Goal: Book appointment/travel/reservation

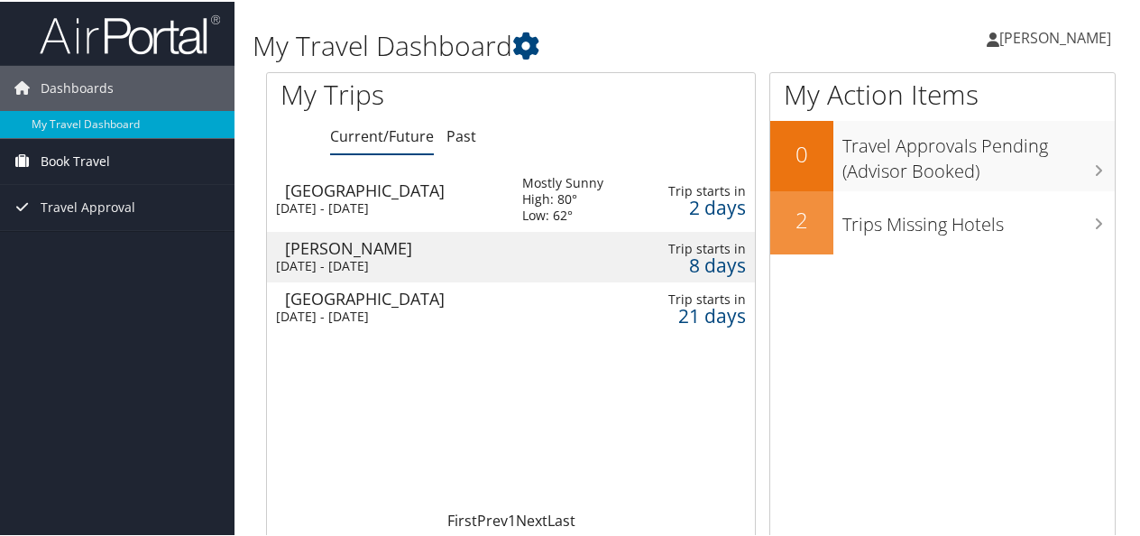
click at [78, 152] on span "Book Travel" at bounding box center [75, 159] width 69 height 45
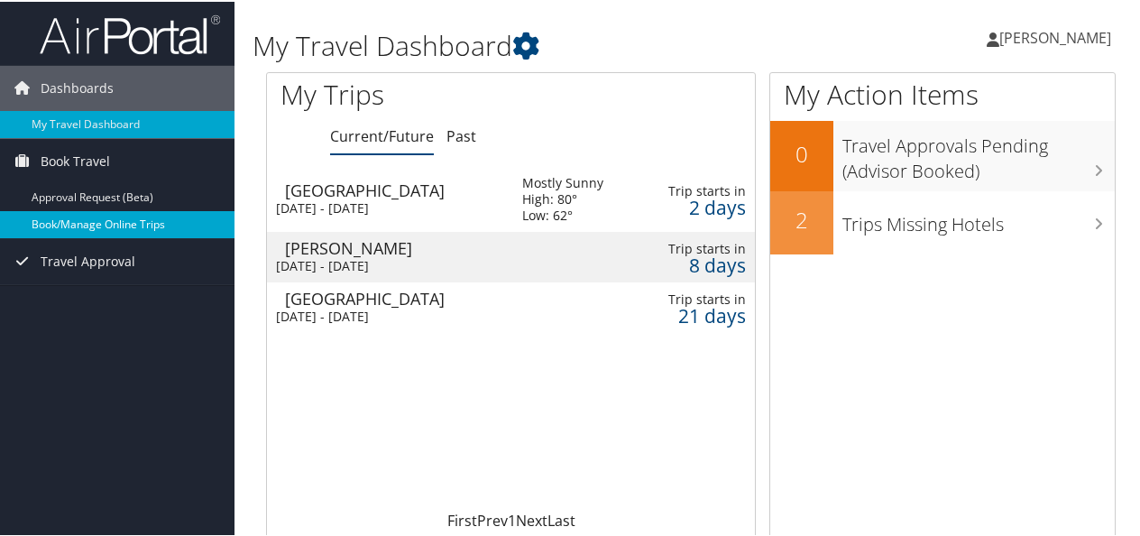
click at [106, 220] on link "Book/Manage Online Trips" at bounding box center [117, 222] width 235 height 27
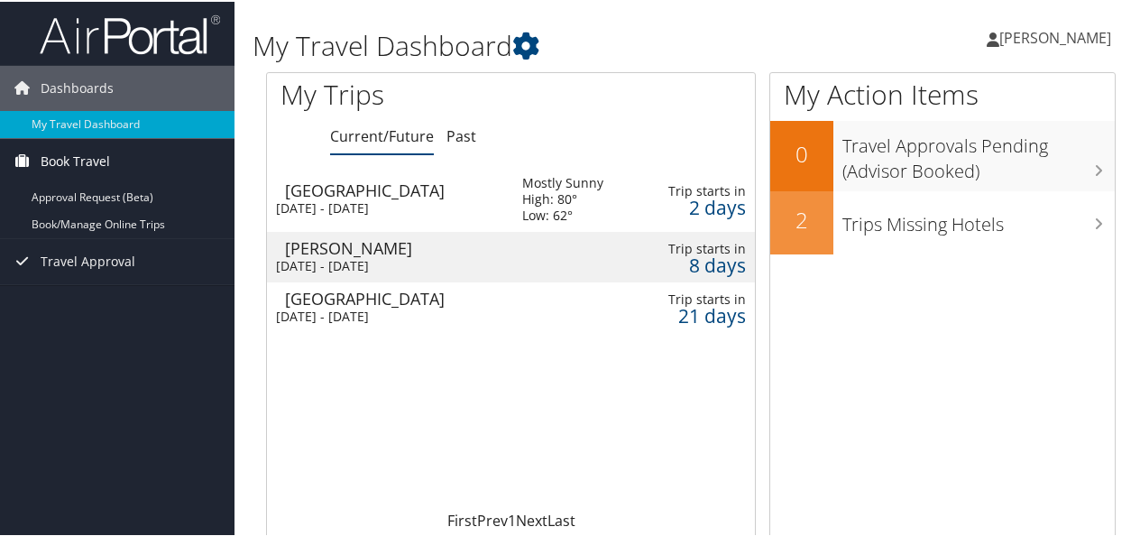
click at [87, 151] on span "Book Travel" at bounding box center [75, 159] width 69 height 45
click at [92, 161] on span "Book Travel" at bounding box center [75, 159] width 69 height 45
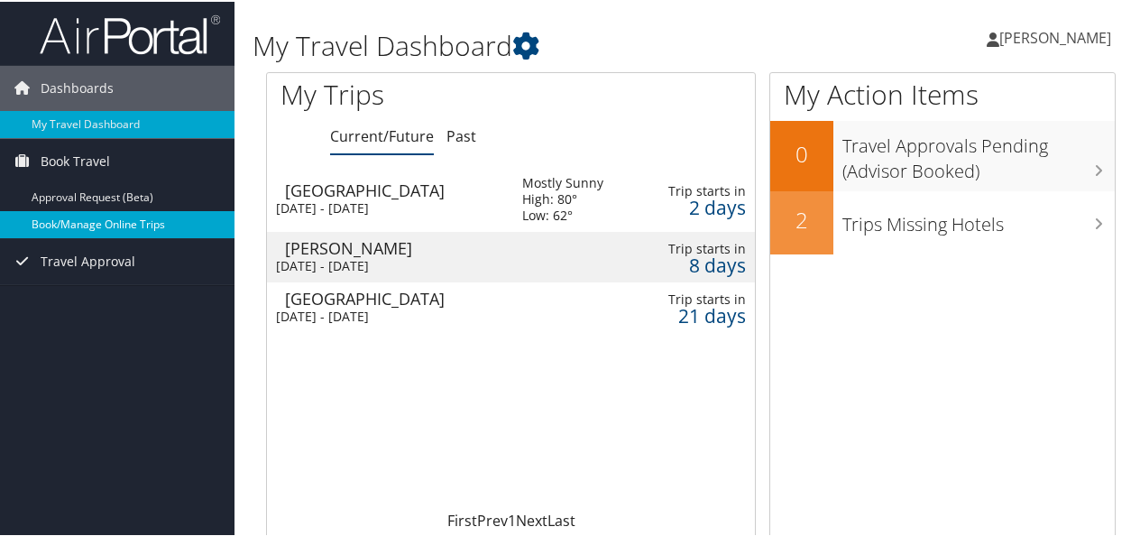
click at [137, 225] on link "Book/Manage Online Trips" at bounding box center [117, 222] width 235 height 27
